Goal: Task Accomplishment & Management: Use online tool/utility

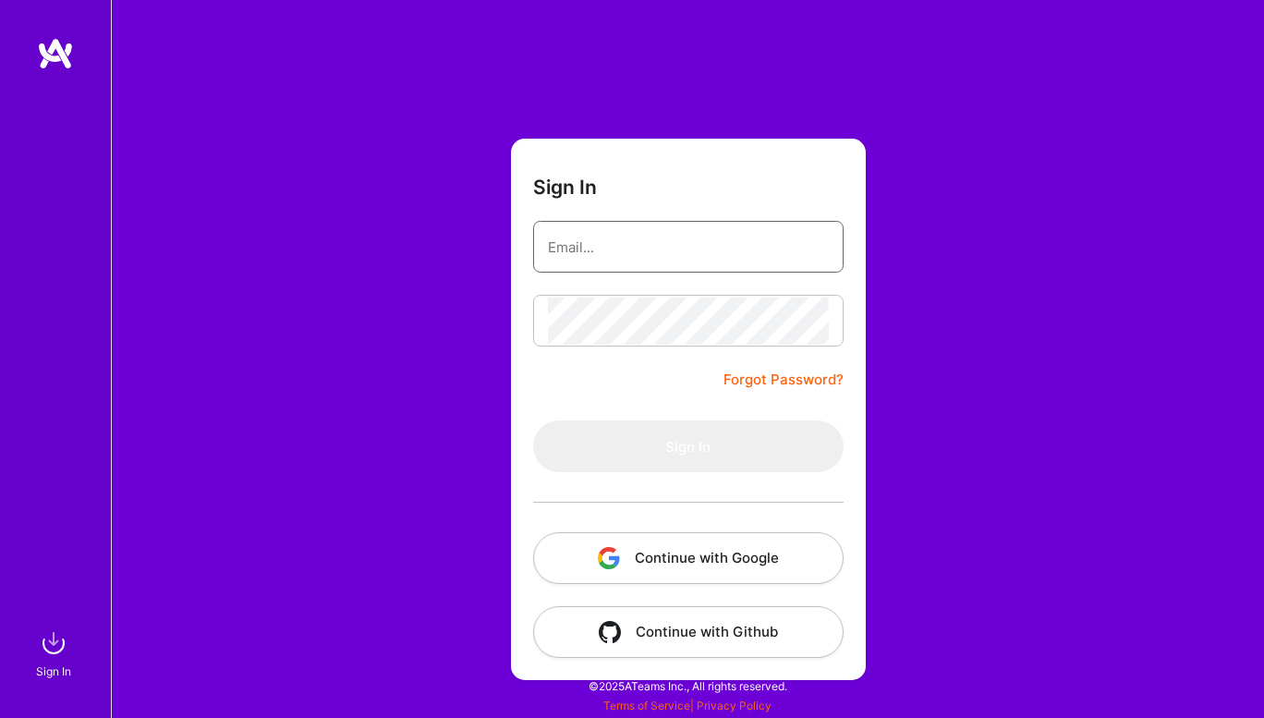
click at [692, 243] on input "email" at bounding box center [688, 247] width 281 height 47
type input "[EMAIL_ADDRESS][DOMAIN_NAME]"
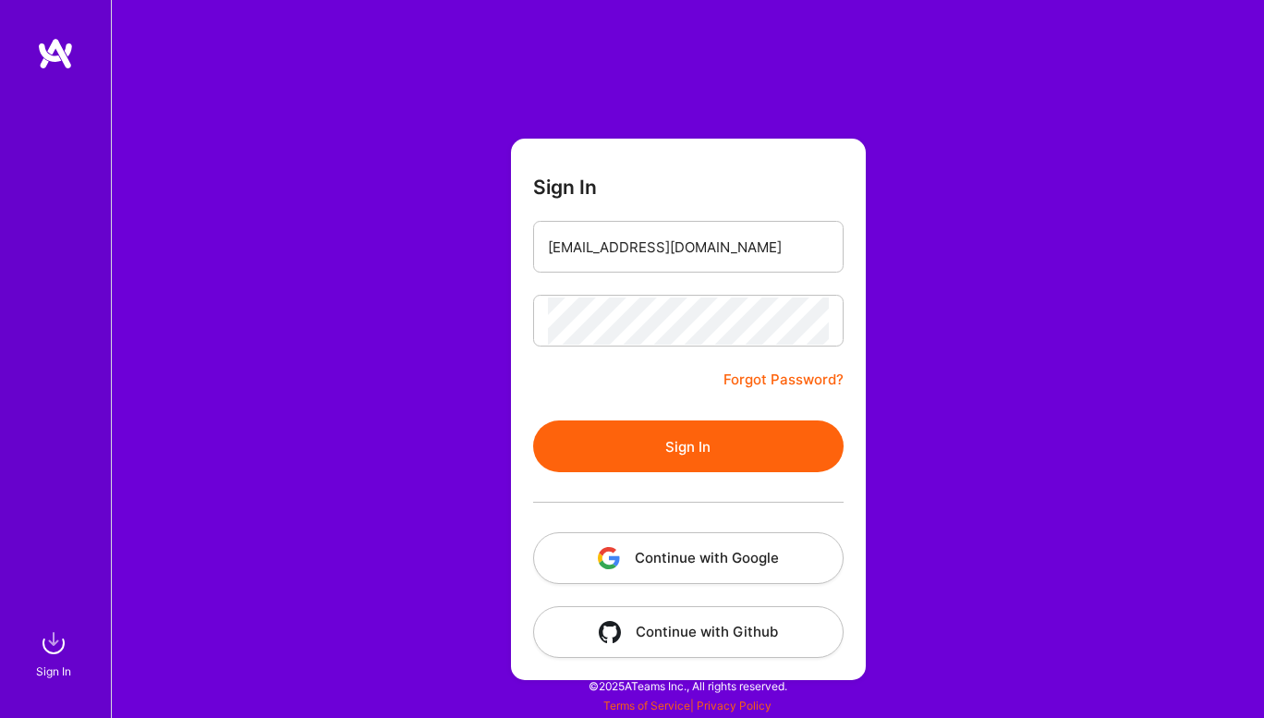
click at [633, 465] on button "Sign In" at bounding box center [688, 446] width 310 height 52
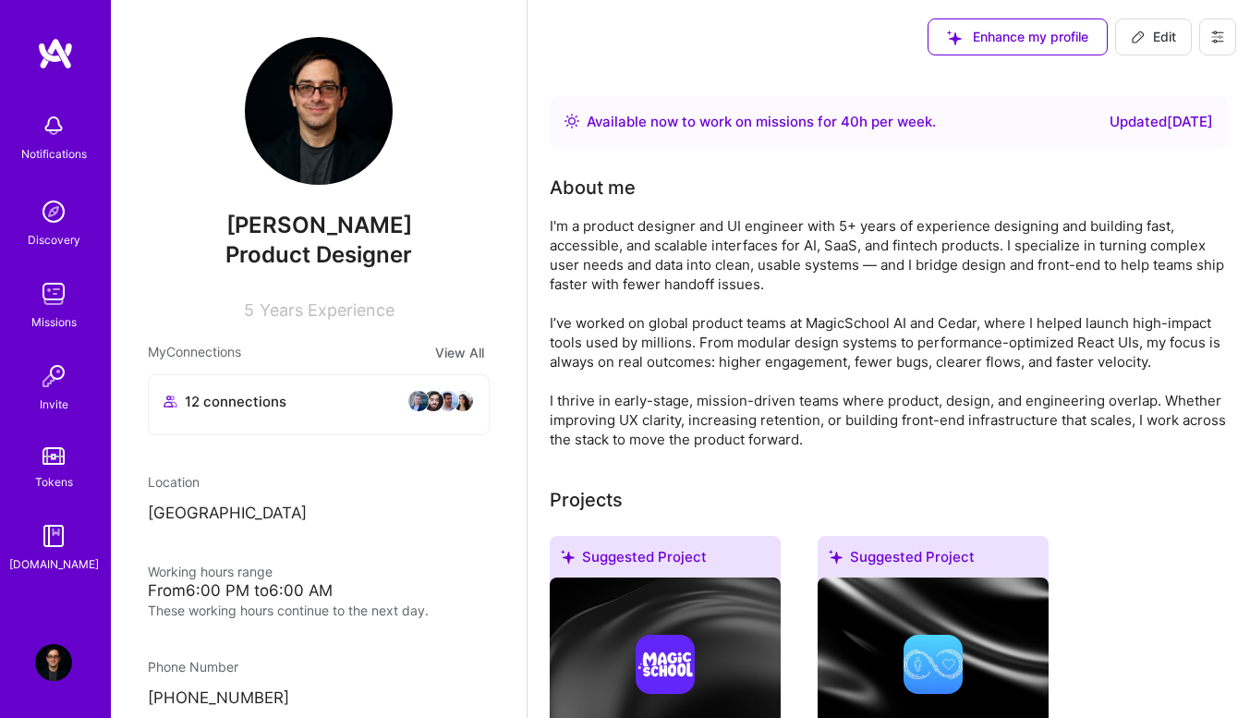
click at [33, 310] on link "Missions" at bounding box center [53, 303] width 115 height 56
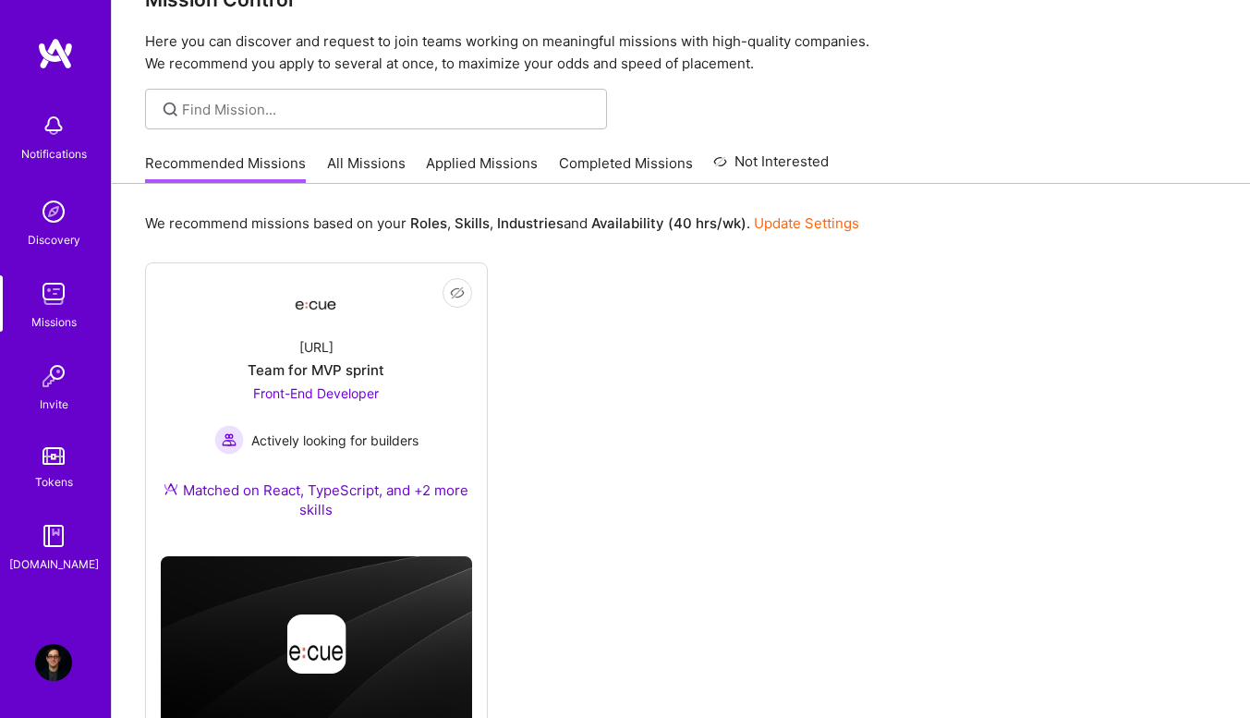
scroll to position [30, 0]
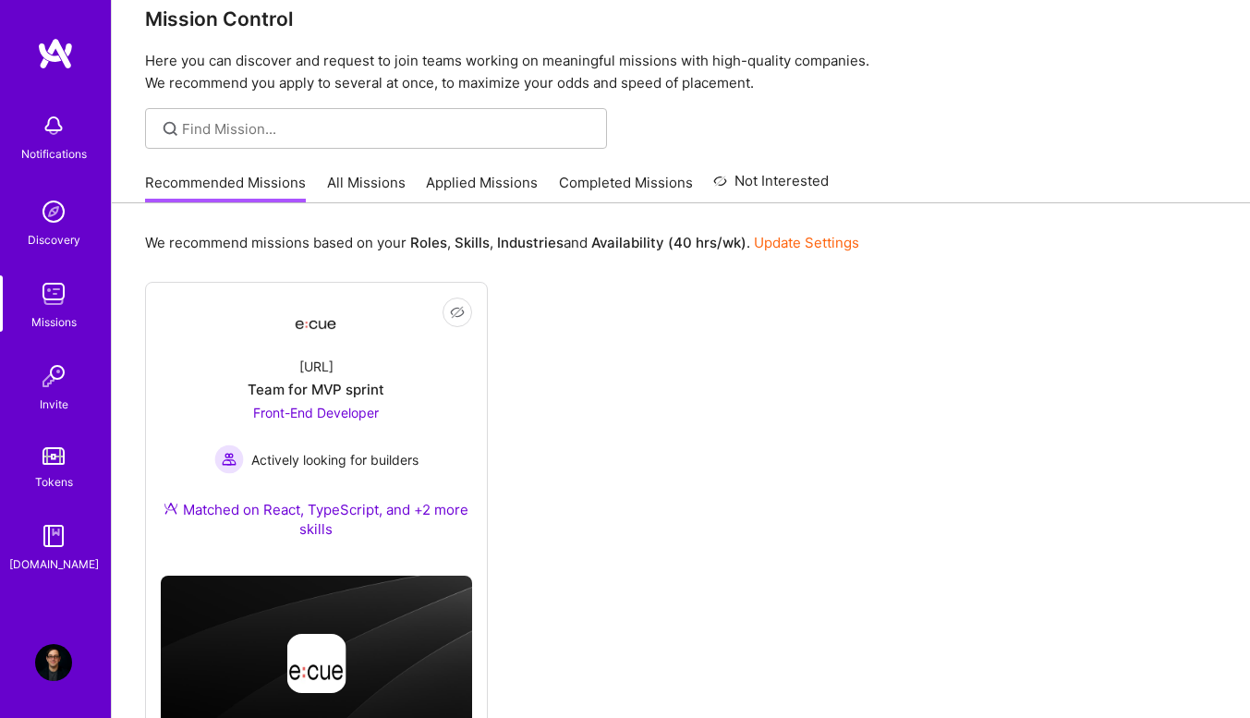
click at [377, 183] on link "All Missions" at bounding box center [366, 188] width 79 height 30
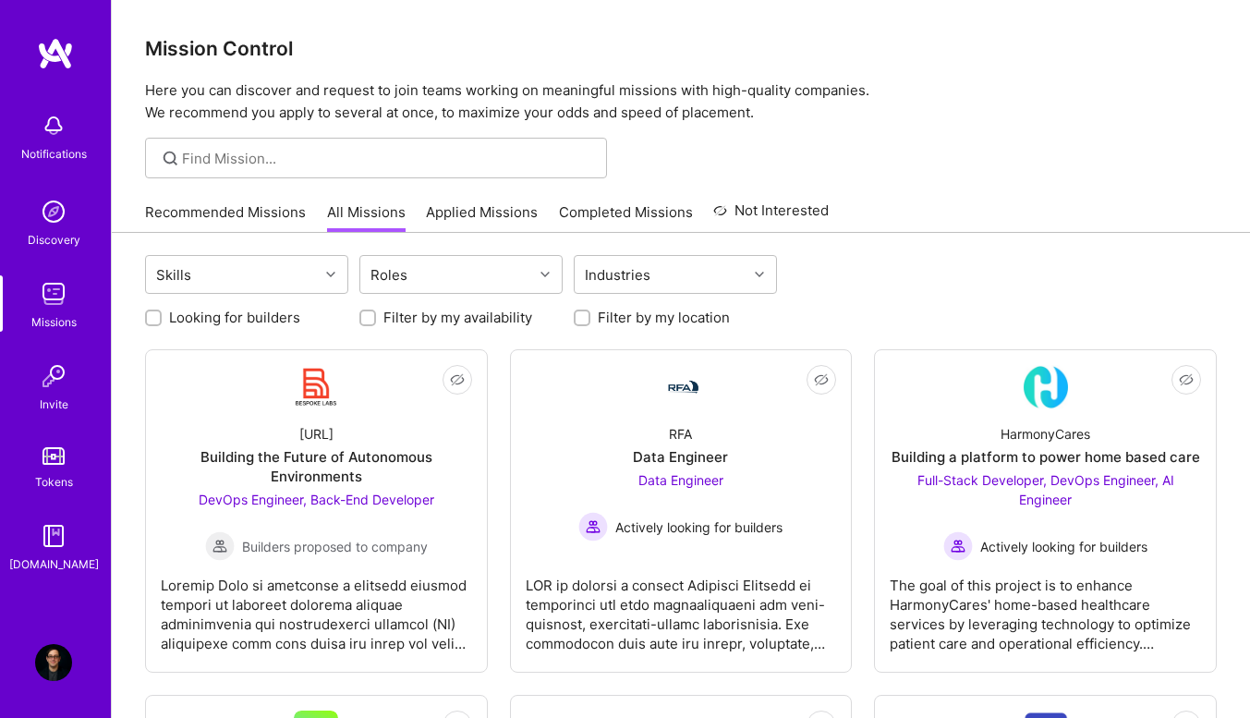
click at [977, 310] on div "Looking for builders Filter by my availability Filter by my location" at bounding box center [680, 312] width 1071 height 29
click at [451, 274] on div "Roles" at bounding box center [446, 274] width 173 height 37
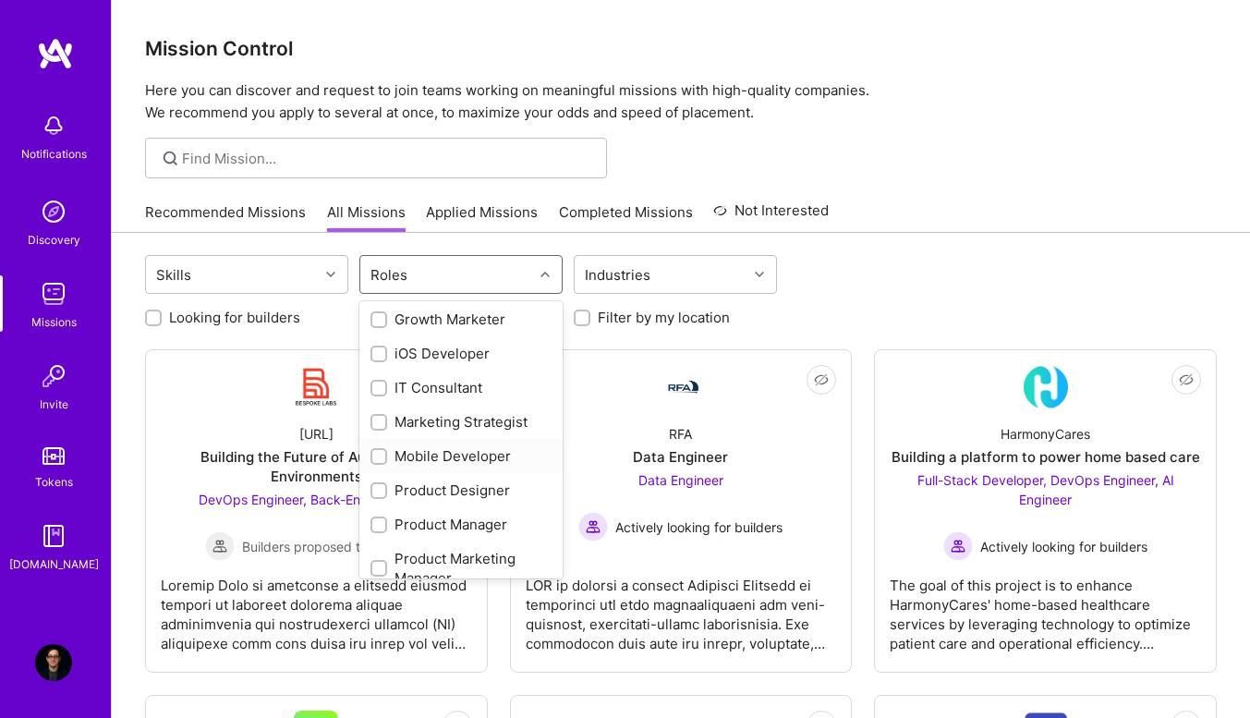
scroll to position [647, 0]
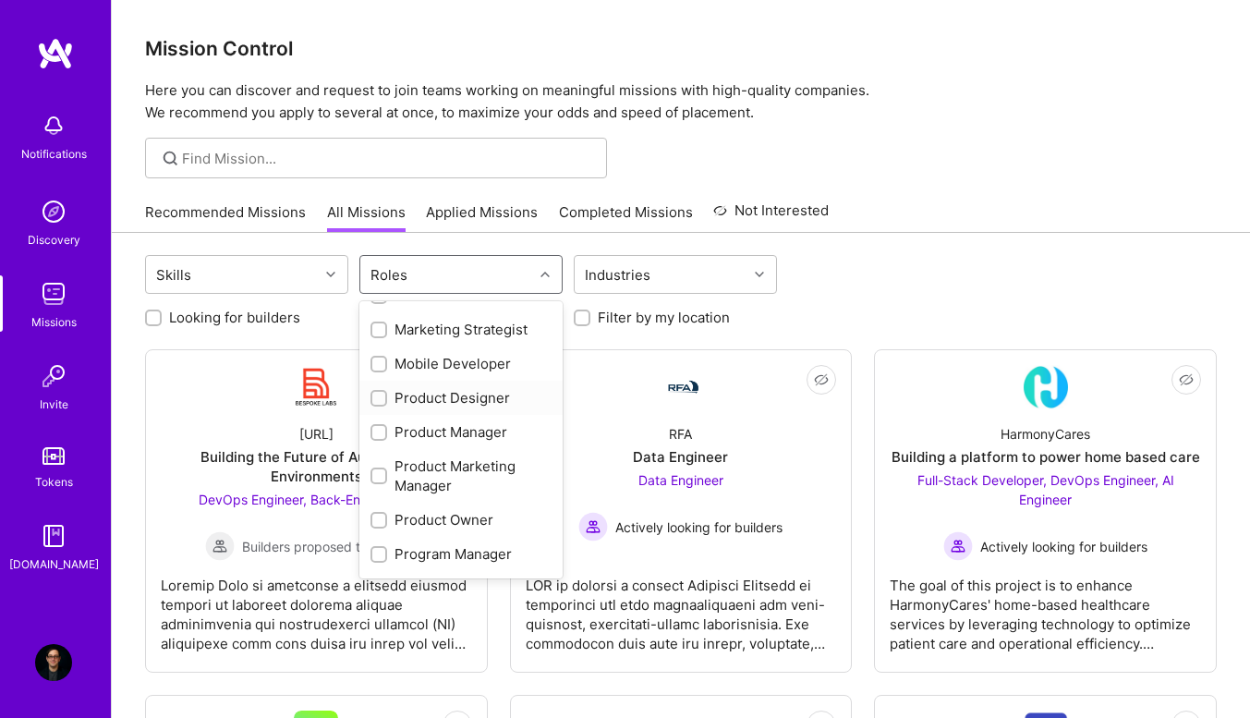
click at [414, 400] on div "Product Designer" at bounding box center [460, 397] width 181 height 19
checkbox input "true"
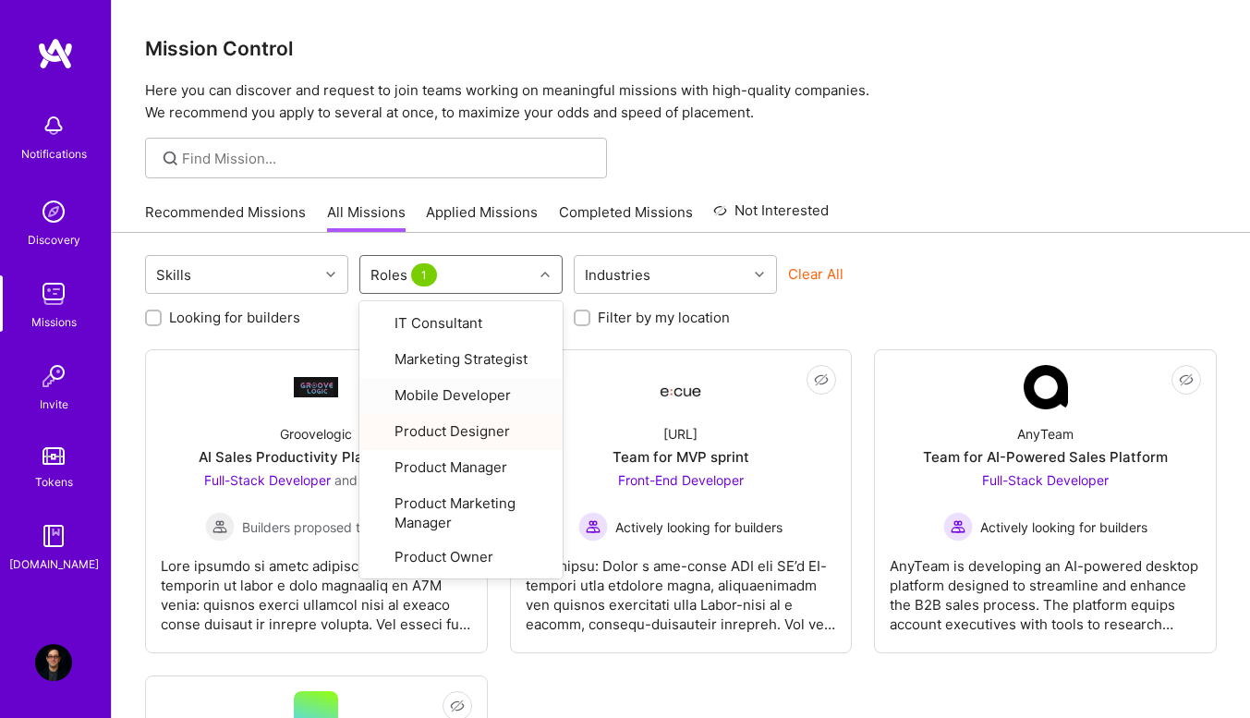
click at [975, 248] on div "Skills option Product Designer, selected. option Mobile Developer focused, 20 o…" at bounding box center [681, 638] width 1138 height 810
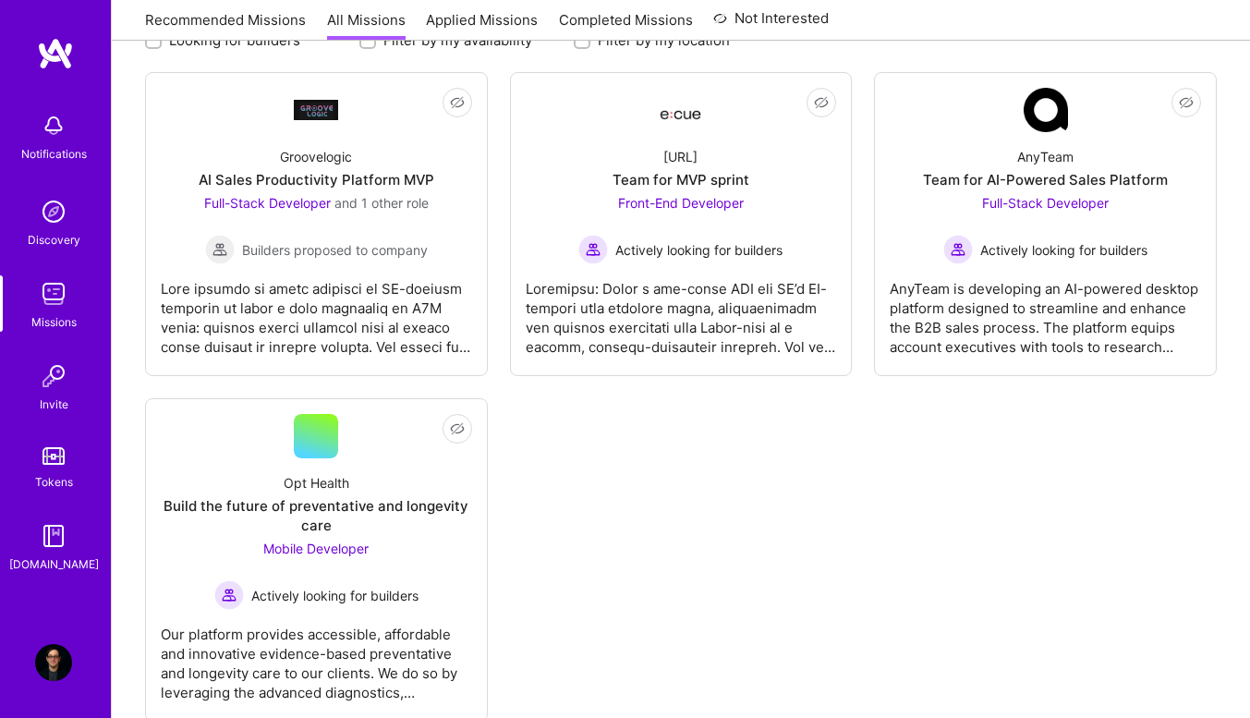
scroll to position [325, 0]
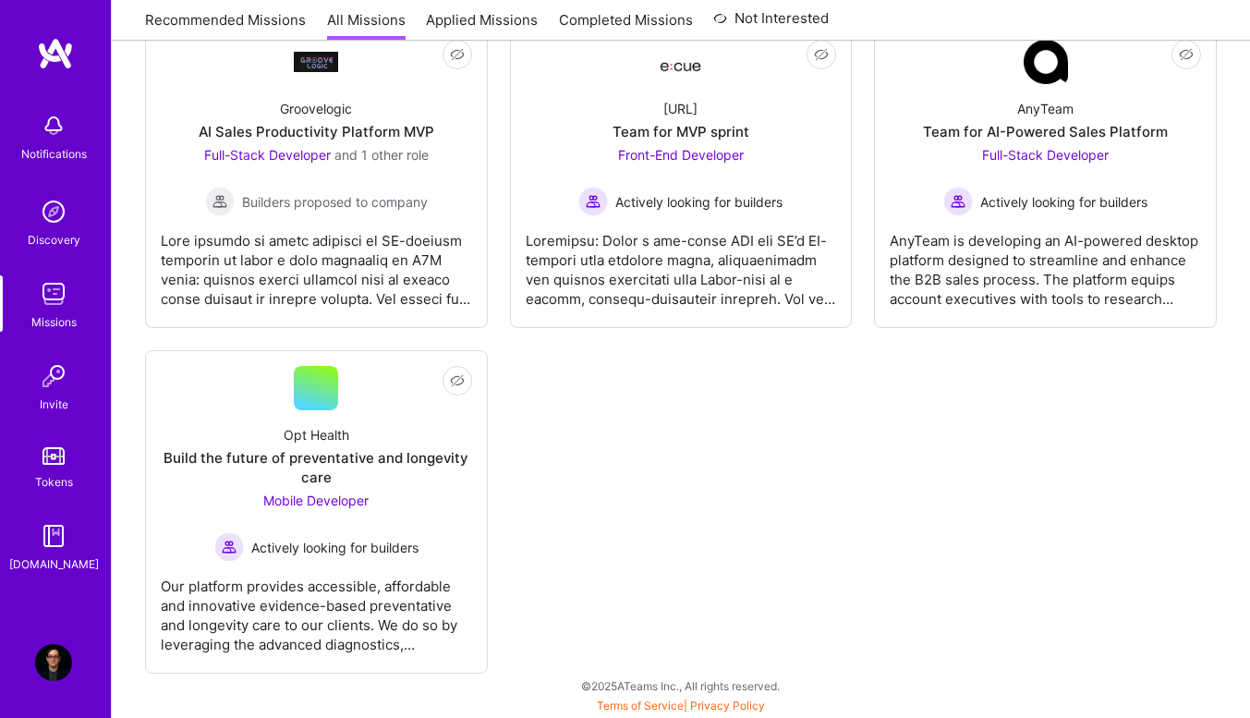
click at [36, 315] on div "Missions" at bounding box center [53, 321] width 45 height 19
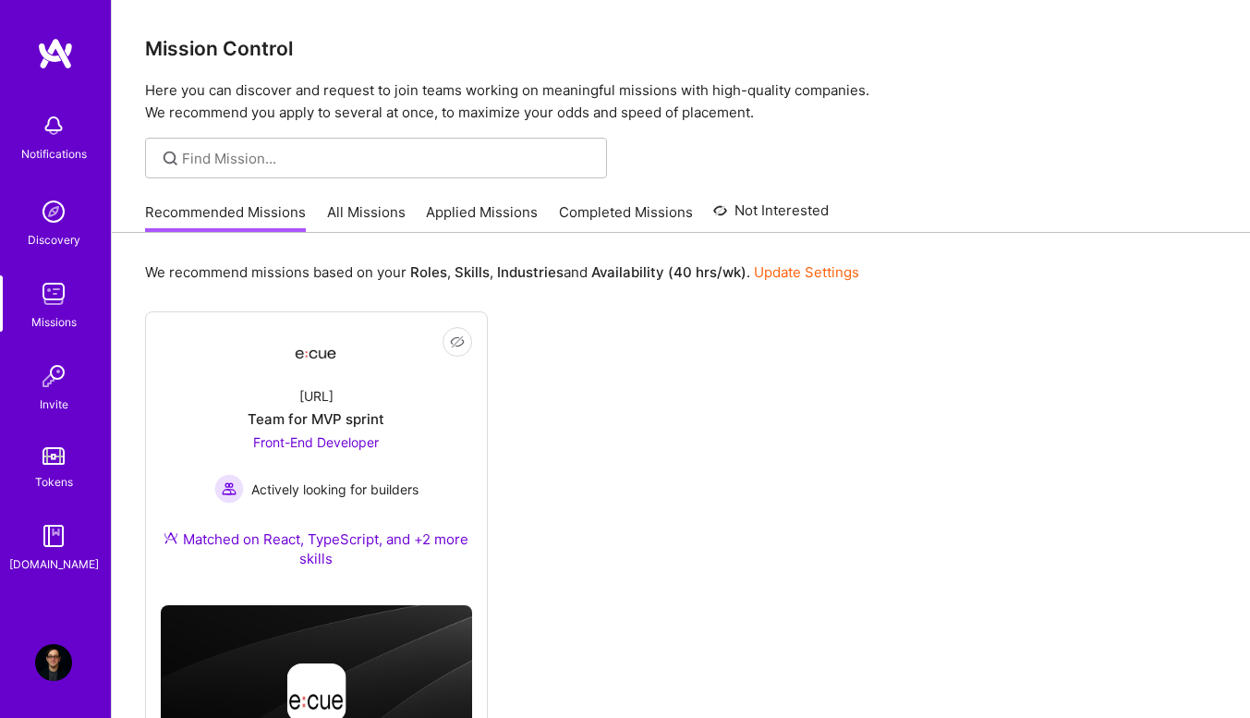
click at [321, 445] on span "Front-End Developer" at bounding box center [316, 442] width 126 height 16
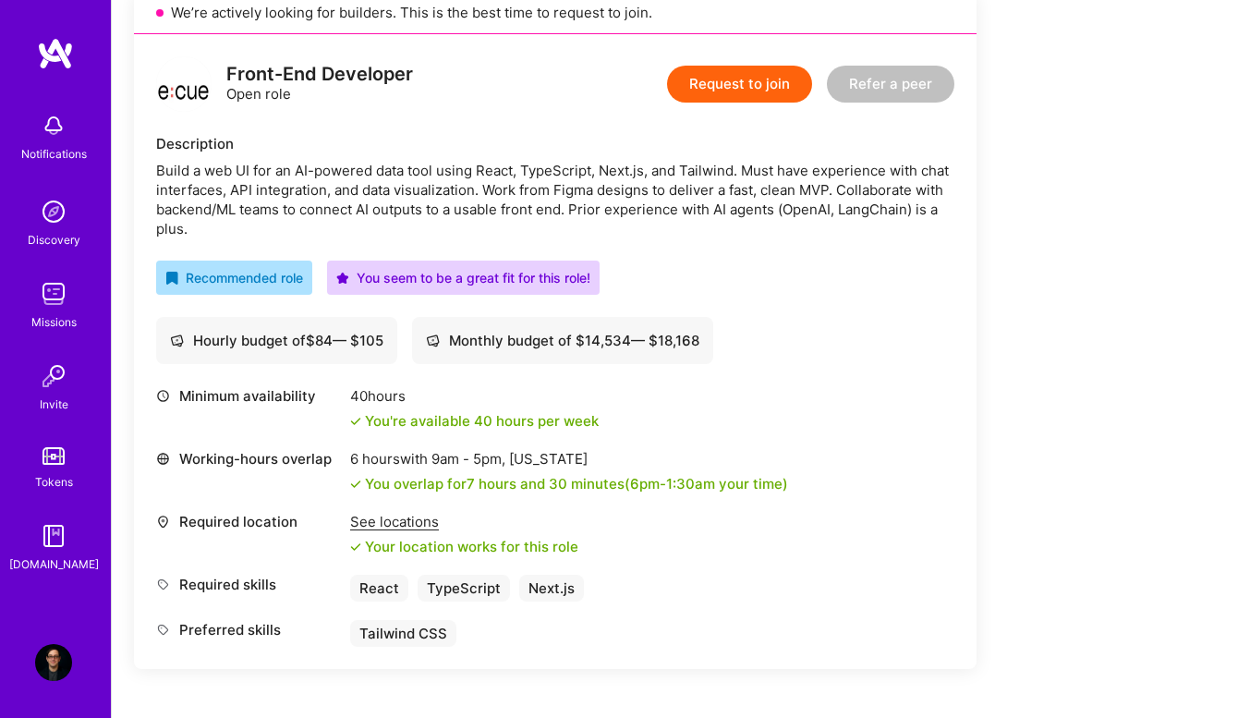
scroll to position [462, 0]
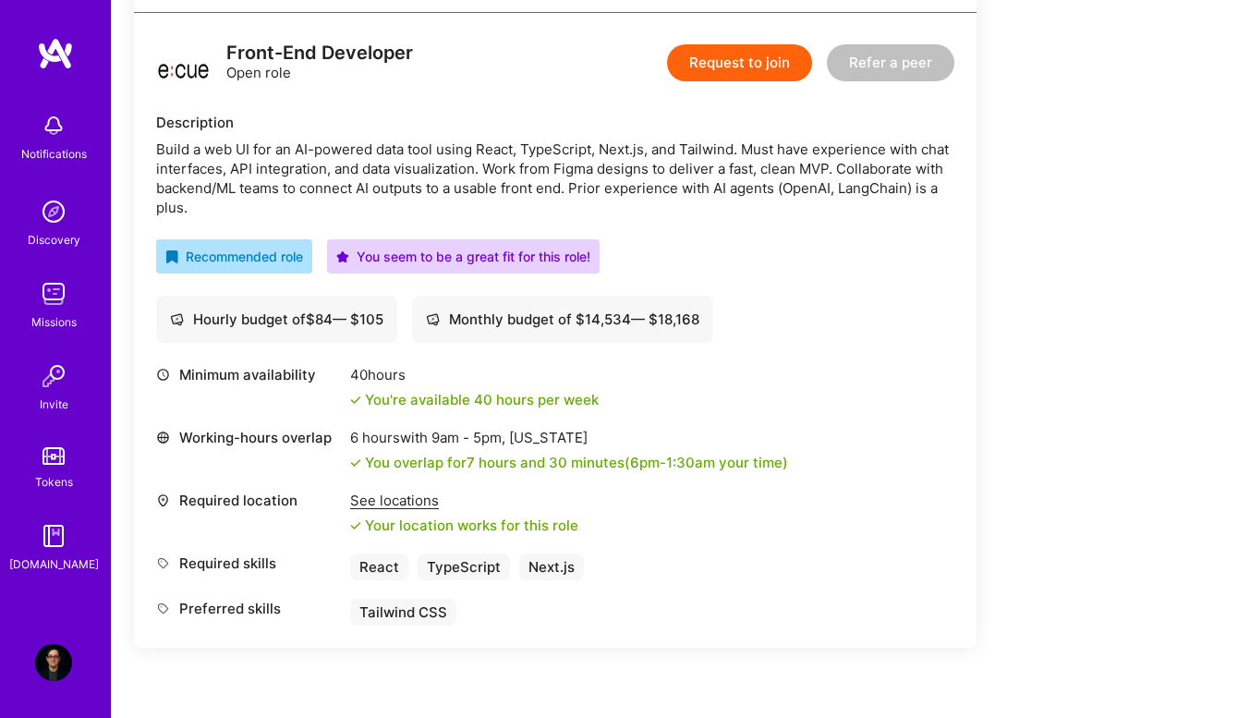
click at [380, 501] on div "See locations" at bounding box center [464, 499] width 228 height 19
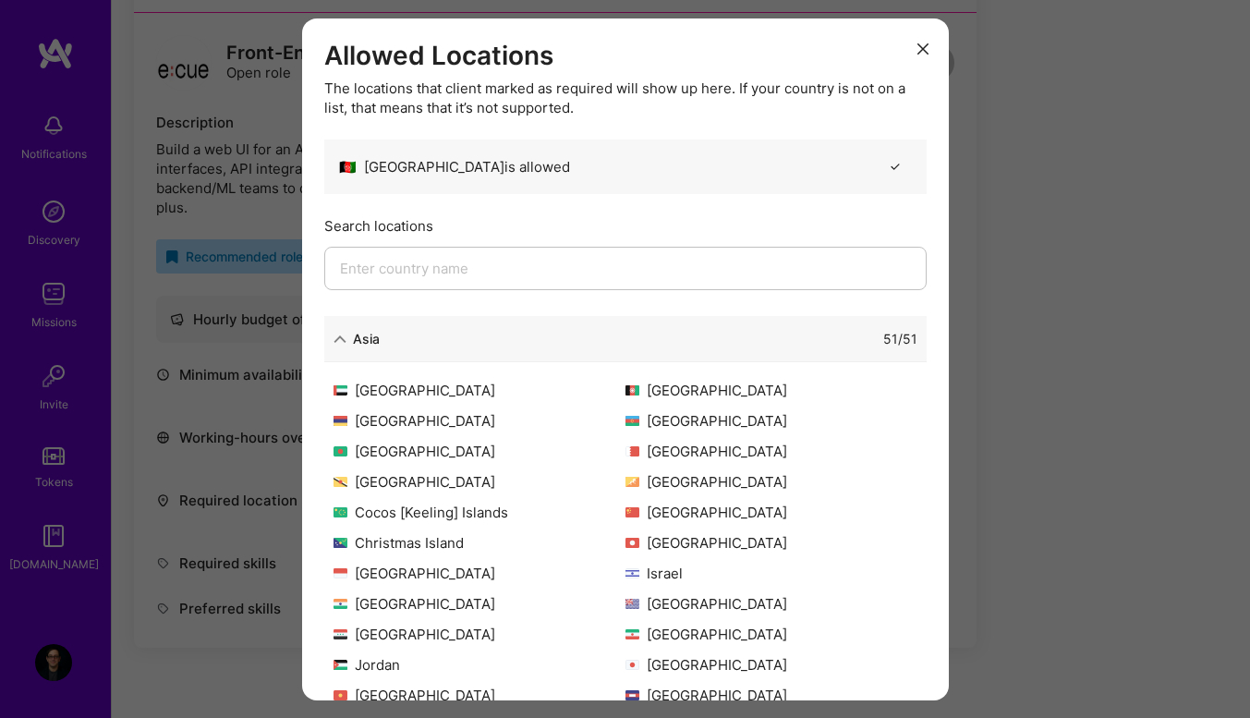
click at [917, 53] on icon "modal" at bounding box center [922, 48] width 11 height 11
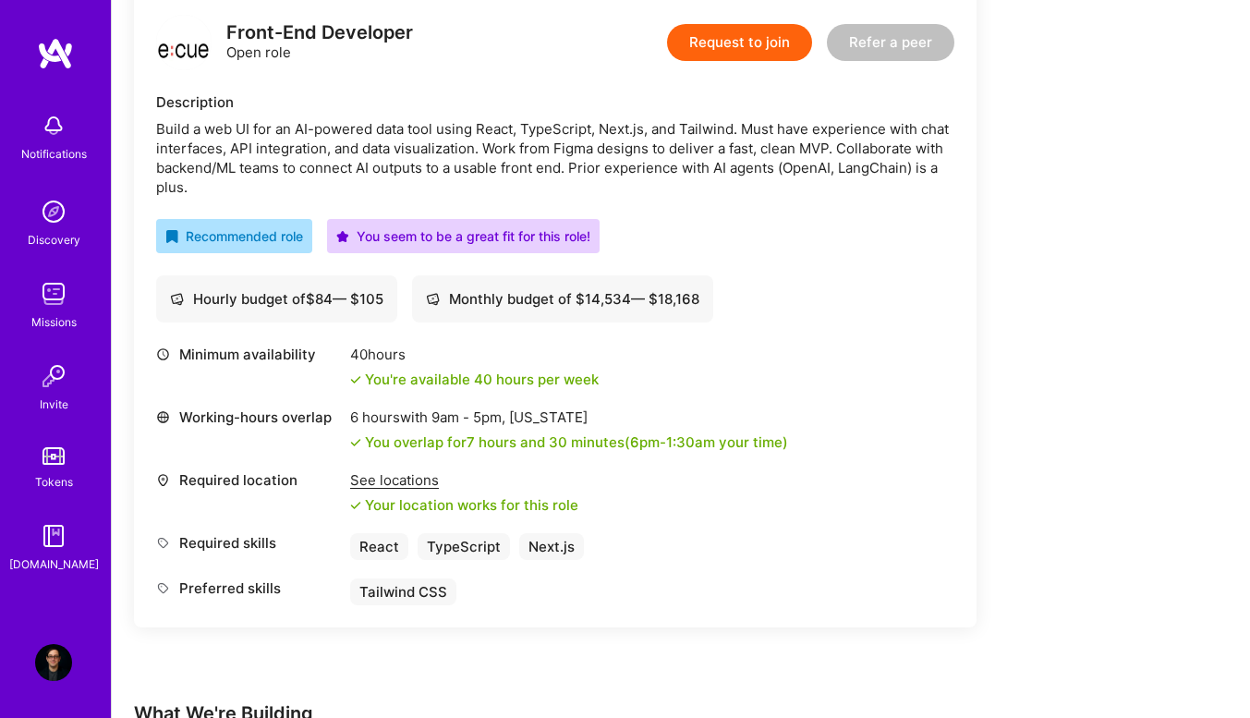
scroll to position [528, 0]
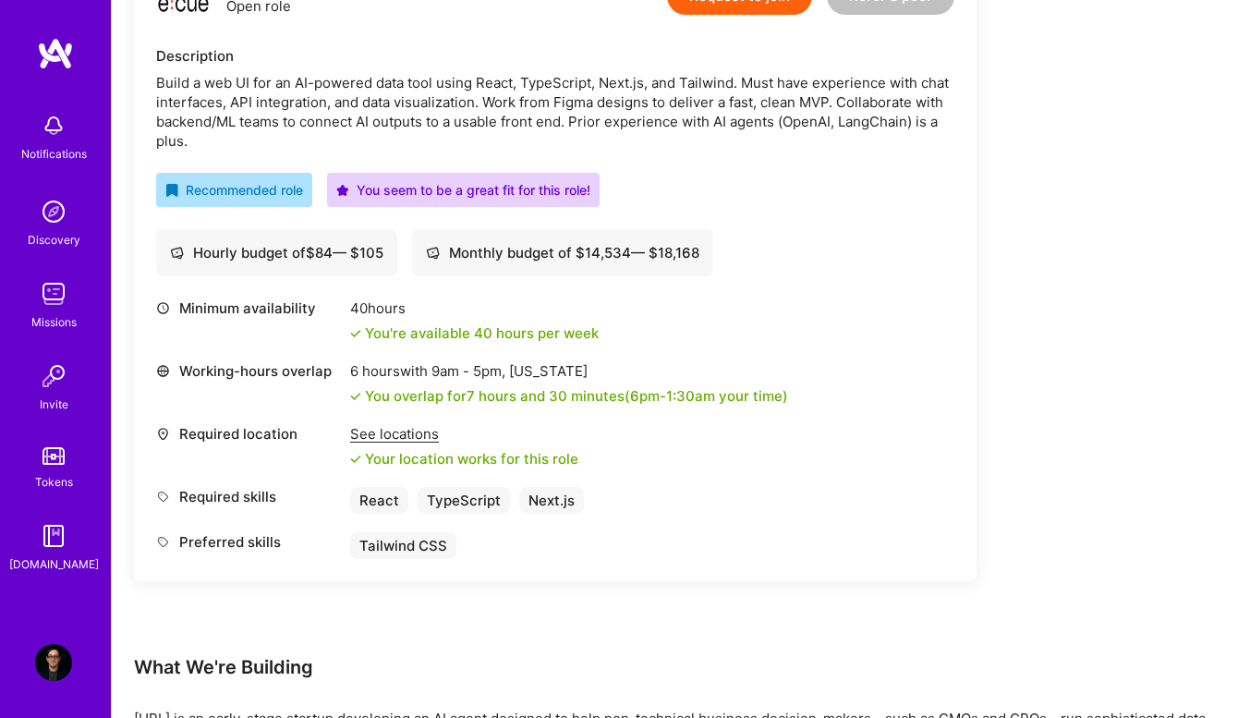
click at [604, 240] on div "Monthly budget of $ 14,534 — $ 18,168" at bounding box center [562, 252] width 301 height 47
click at [377, 430] on div "See locations" at bounding box center [464, 433] width 228 height 19
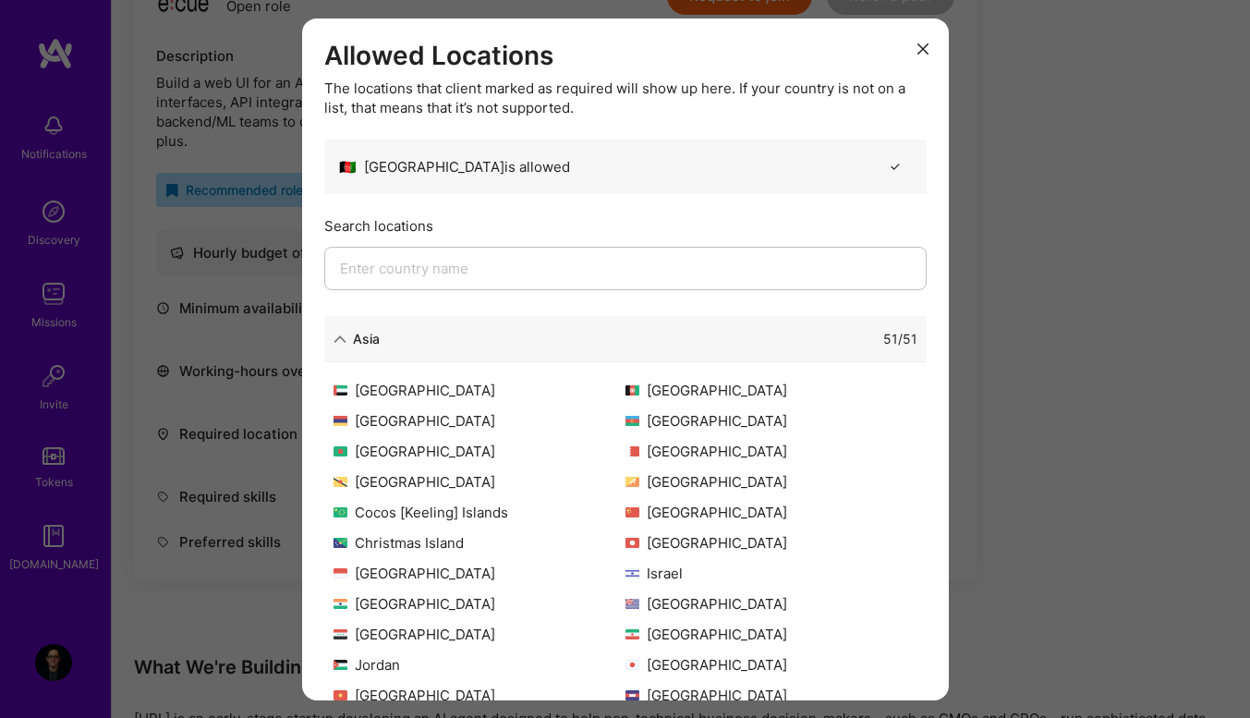
click at [629, 366] on div "Asia 51 / 51 [GEOGRAPHIC_DATA] [GEOGRAPHIC_DATA] [GEOGRAPHIC_DATA] [GEOGRAPHIC_…" at bounding box center [625, 579] width 602 height 527
click at [1030, 181] on div "Allowed Locations The locations that client marked as required will show up her…" at bounding box center [625, 359] width 1250 height 718
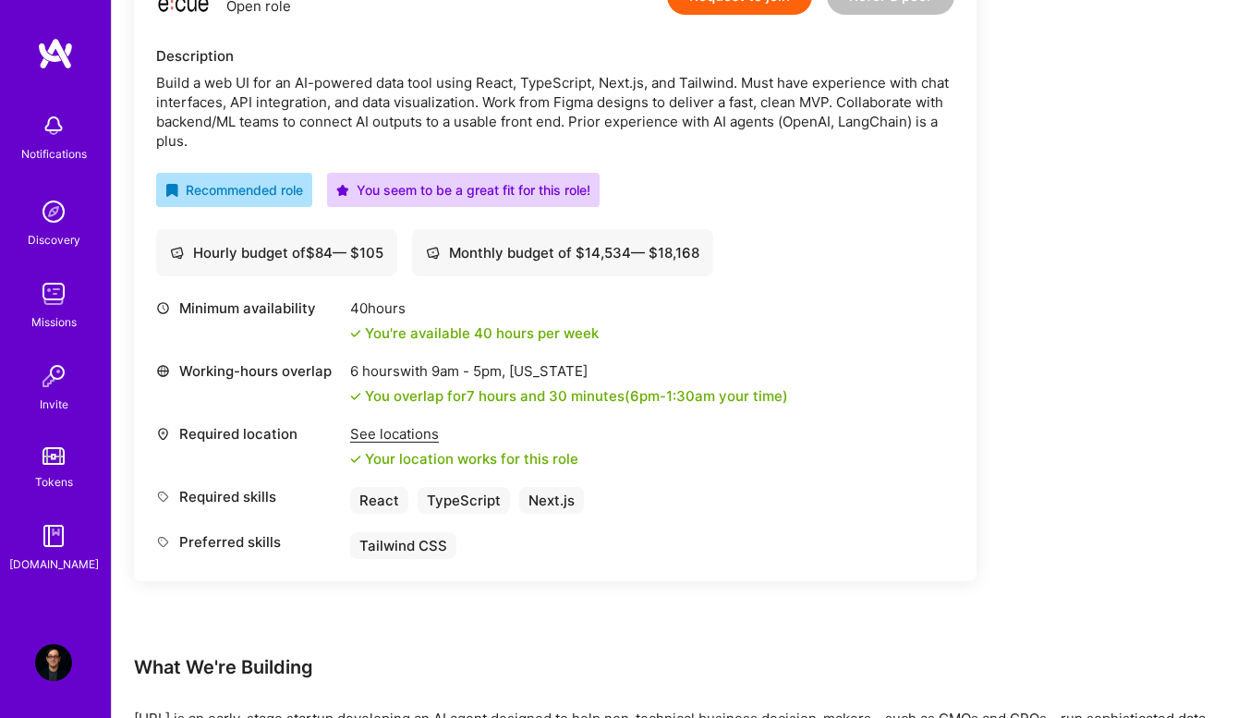
click at [28, 157] on div "Notifications" at bounding box center [54, 153] width 66 height 19
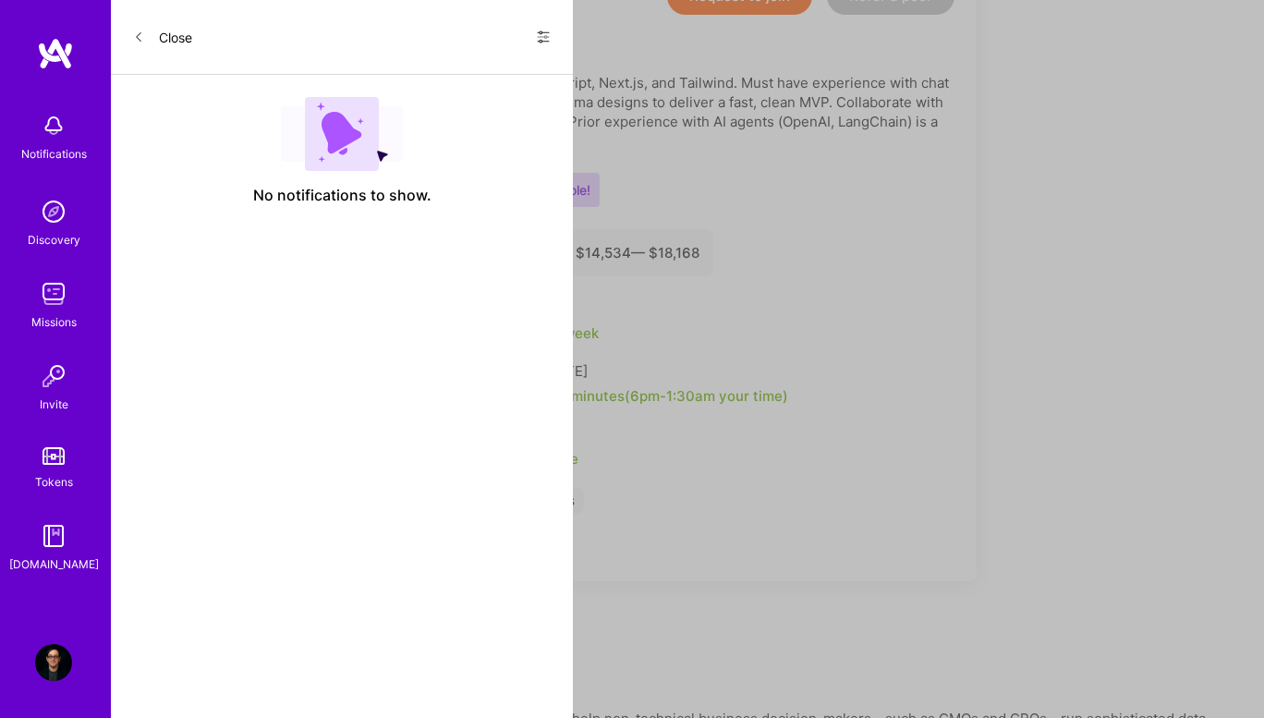
click at [42, 191] on div "Notifications Discovery Missions Invite Tokens [DOMAIN_NAME]" at bounding box center [55, 338] width 111 height 470
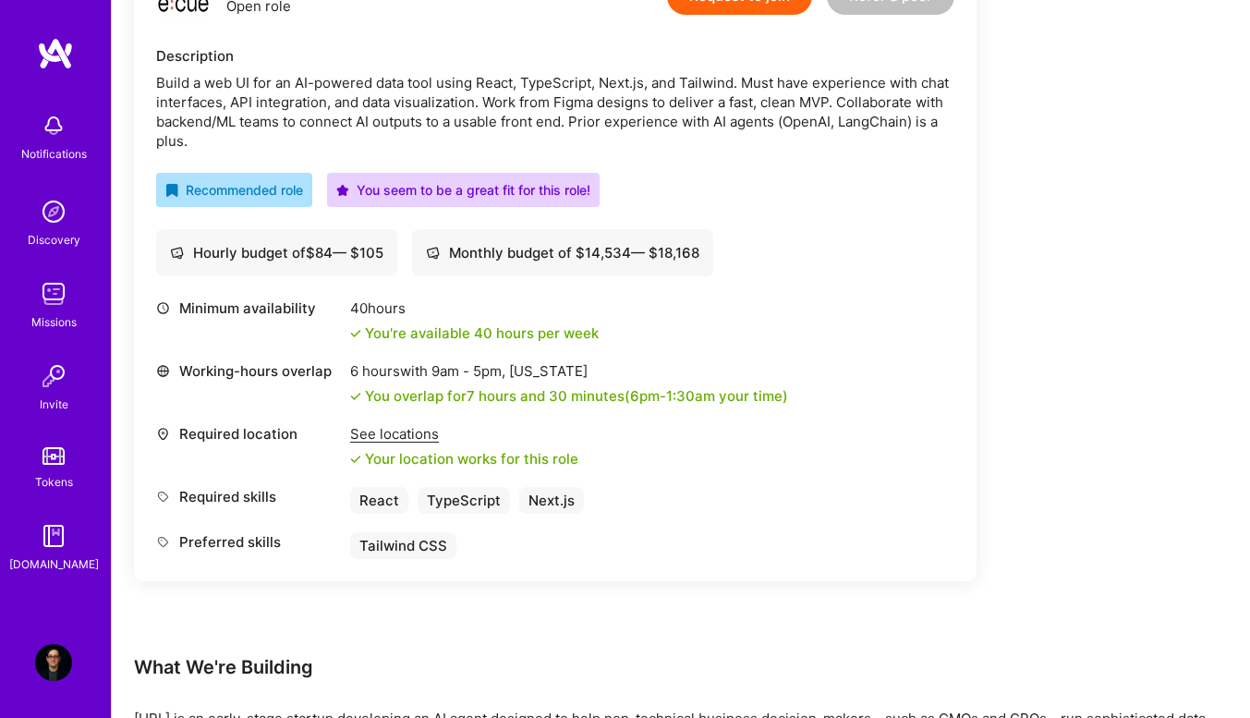
click at [47, 217] on img at bounding box center [53, 211] width 37 height 37
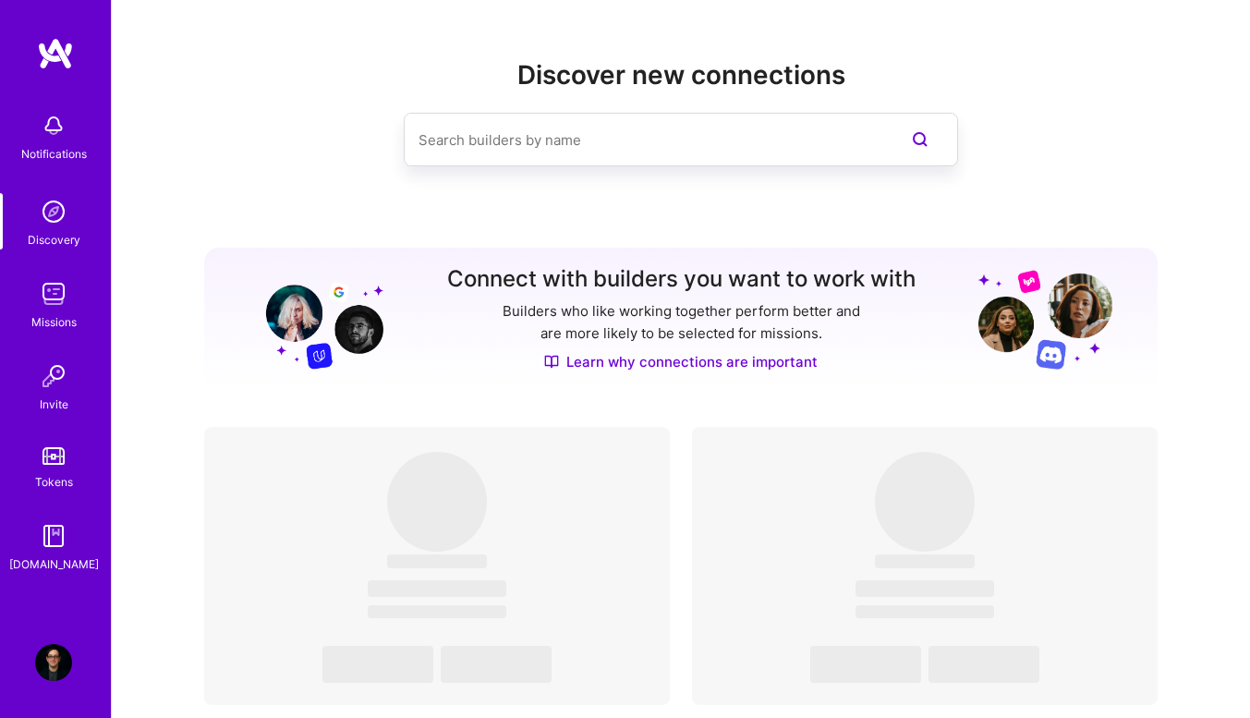
click at [46, 48] on img at bounding box center [55, 53] width 37 height 33
